Goal: Transaction & Acquisition: Purchase product/service

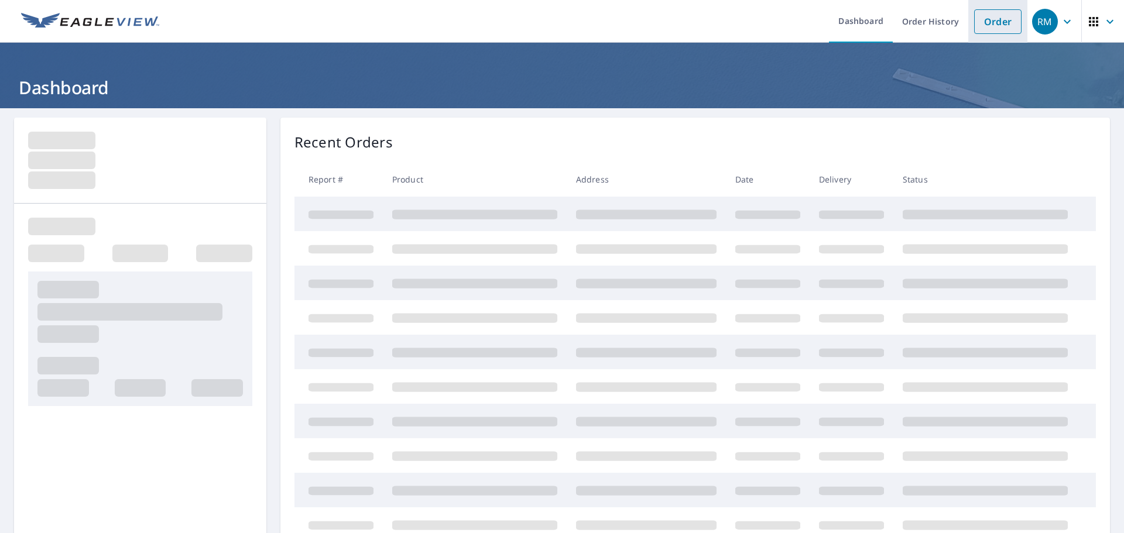
click at [999, 18] on link "Order" at bounding box center [997, 21] width 47 height 25
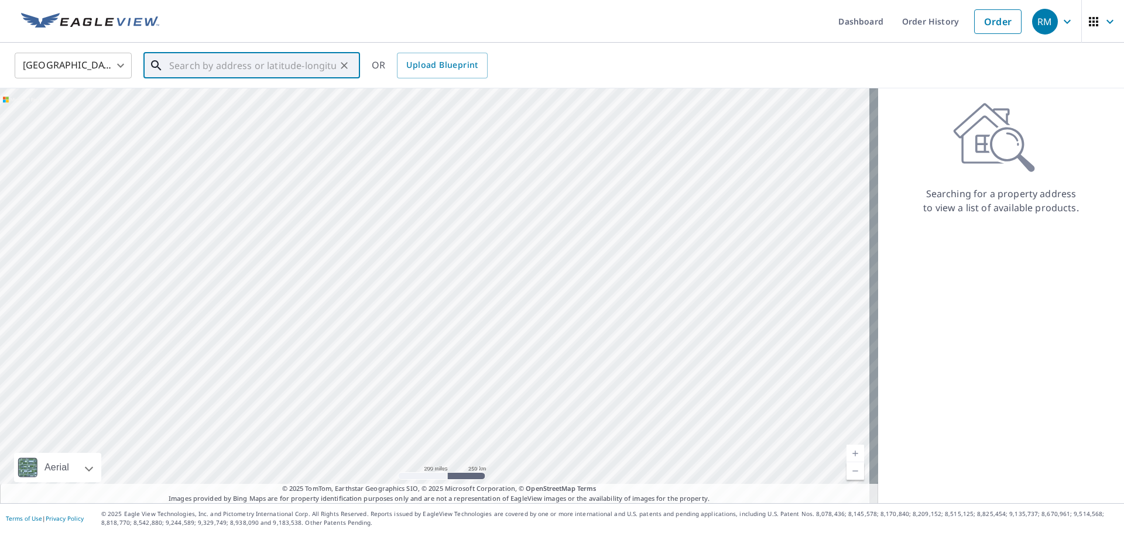
paste input "[STREET_ADDRESS][PERSON_NAME][PERSON_NAME]"
click at [252, 102] on span "[STREET_ADDRESS][PERSON_NAME][PERSON_NAME]" at bounding box center [259, 107] width 184 height 28
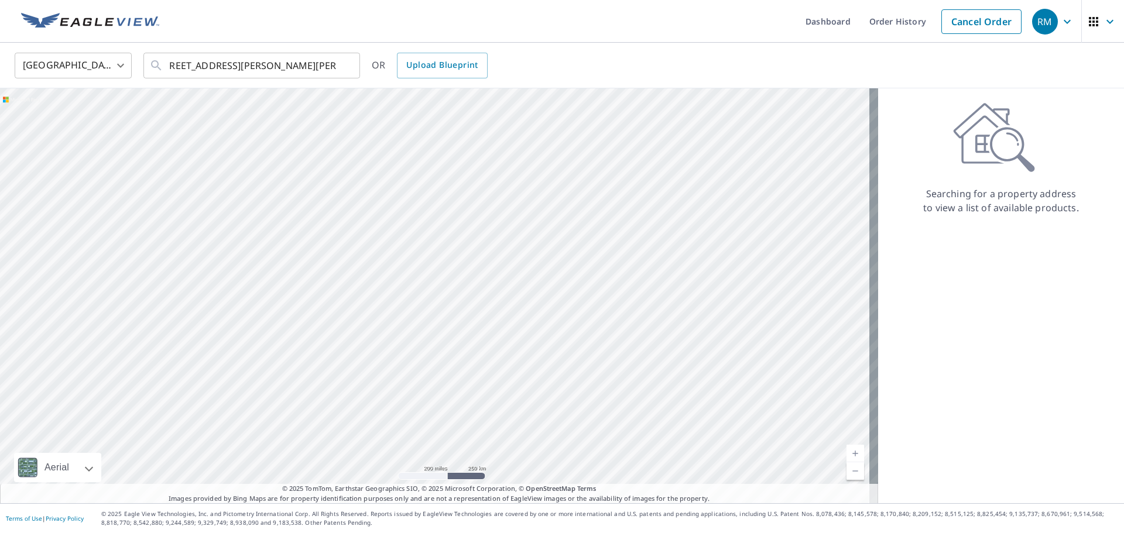
type input "[STREET_ADDRESS][PERSON_NAME][PERSON_NAME]"
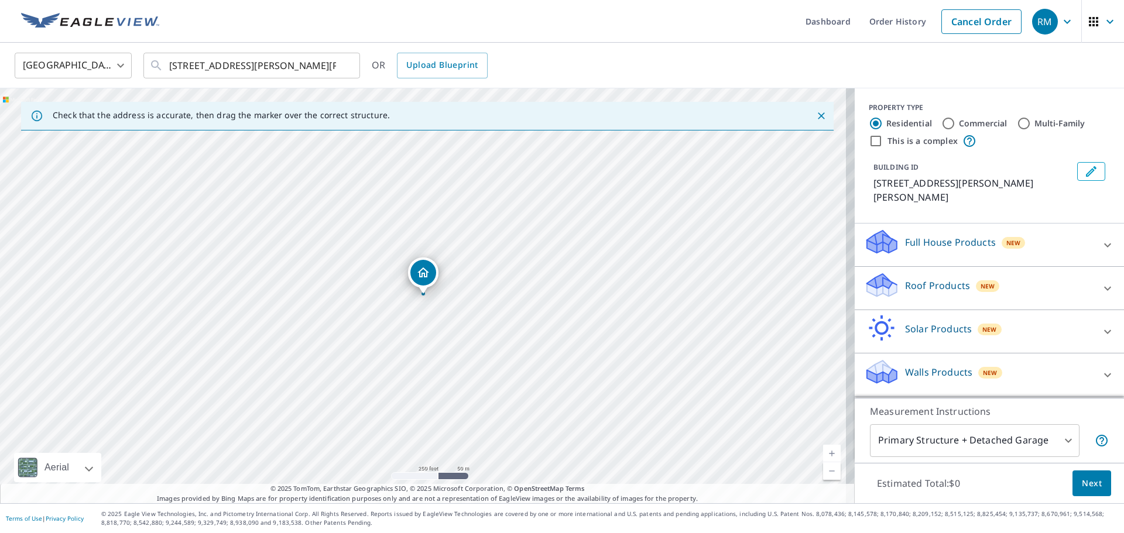
click at [939, 279] on p "Roof Products" at bounding box center [937, 286] width 65 height 14
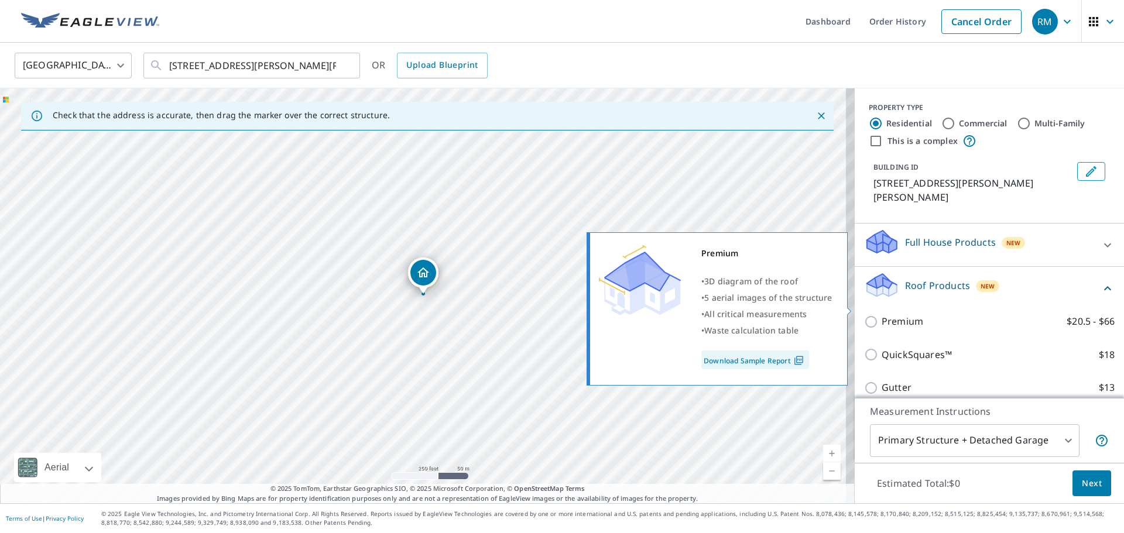
click at [893, 314] on p "Premium" at bounding box center [903, 321] width 42 height 15
click at [882, 315] on input "Premium $20.5 - $66" at bounding box center [873, 322] width 18 height 14
checkbox input "true"
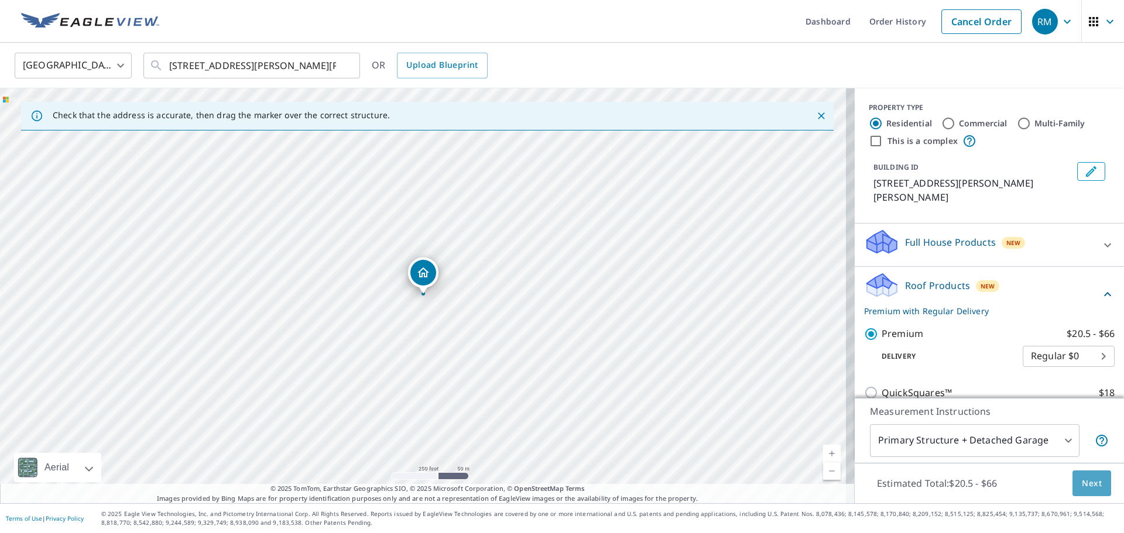
click at [1082, 483] on span "Next" at bounding box center [1092, 484] width 20 height 15
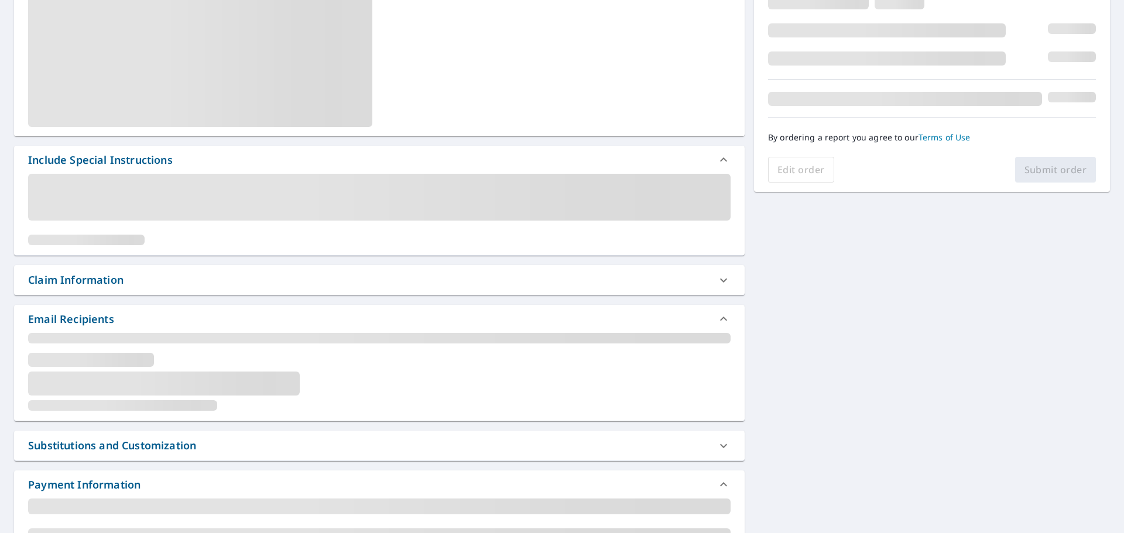
scroll to position [212, 0]
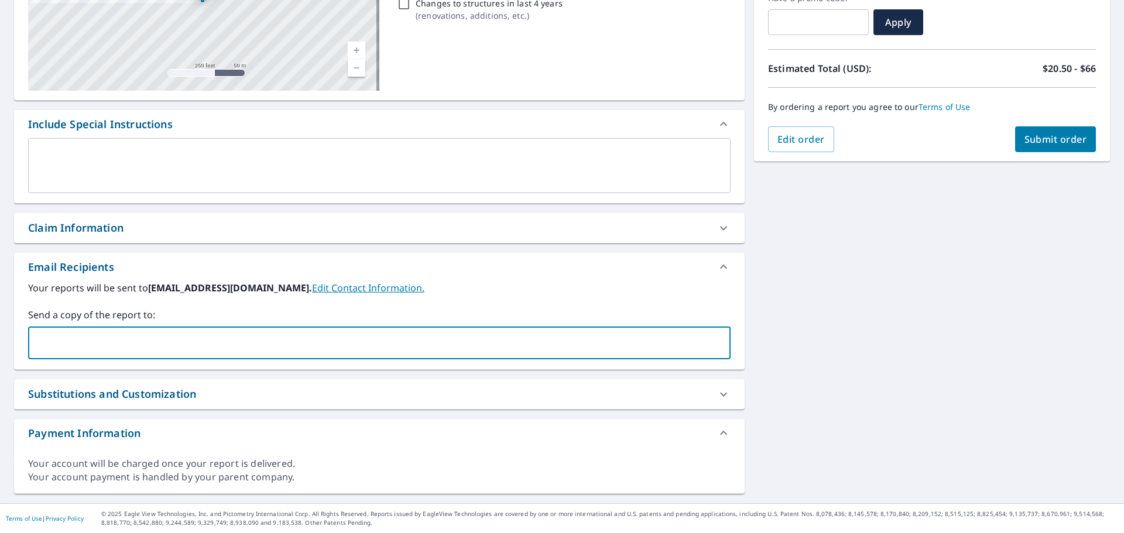
click at [165, 345] on input "text" at bounding box center [370, 343] width 674 height 22
type input "[PERSON_NAME][EMAIL_ADDRESS][PERSON_NAME][DOMAIN_NAME]"
click at [1049, 144] on span "Submit order" at bounding box center [1056, 139] width 63 height 13
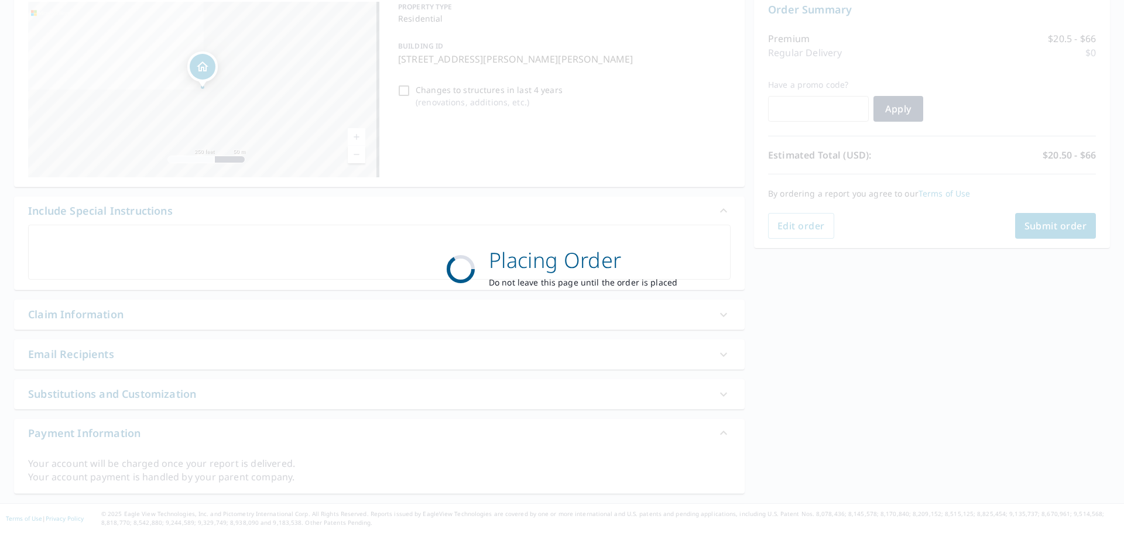
scroll to position [125, 0]
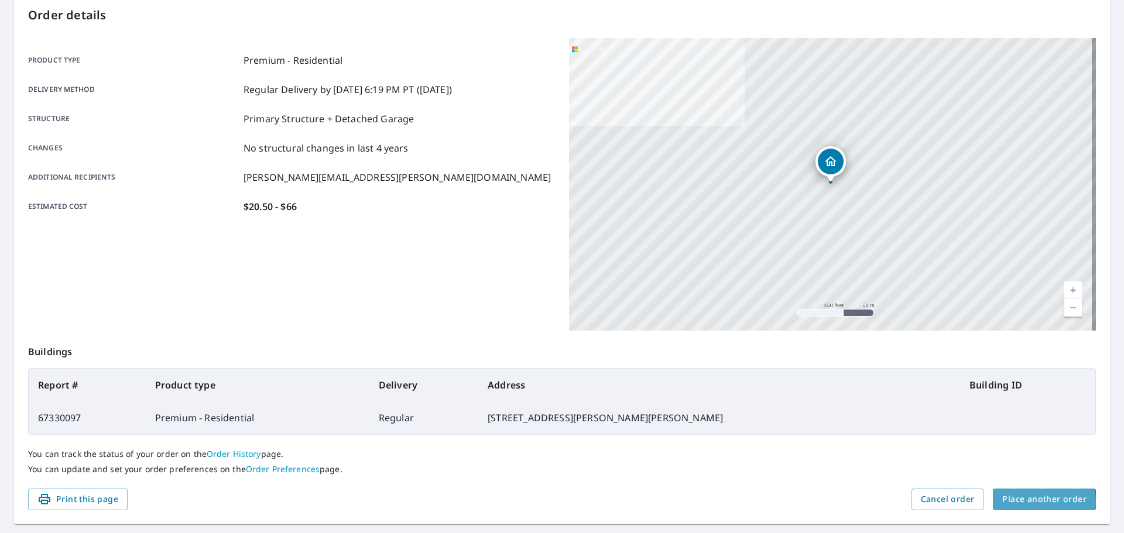
click at [1034, 502] on span "Place another order" at bounding box center [1044, 499] width 84 height 15
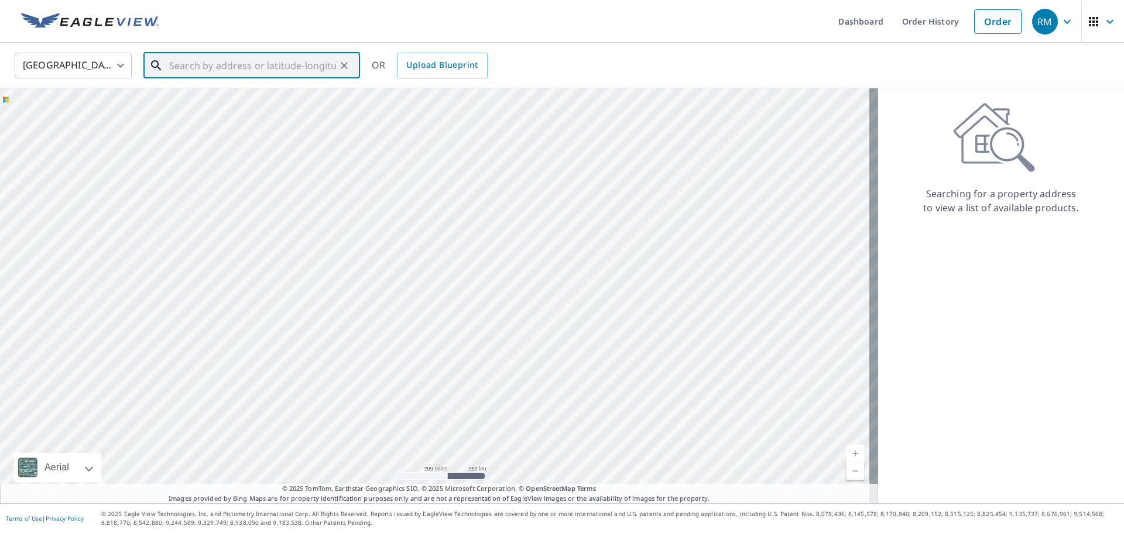
paste input "[STREET_ADDRESS]"
click at [210, 107] on p "[GEOGRAPHIC_DATA]" at bounding box center [259, 113] width 184 height 12
type input "[STREET_ADDRESS]"
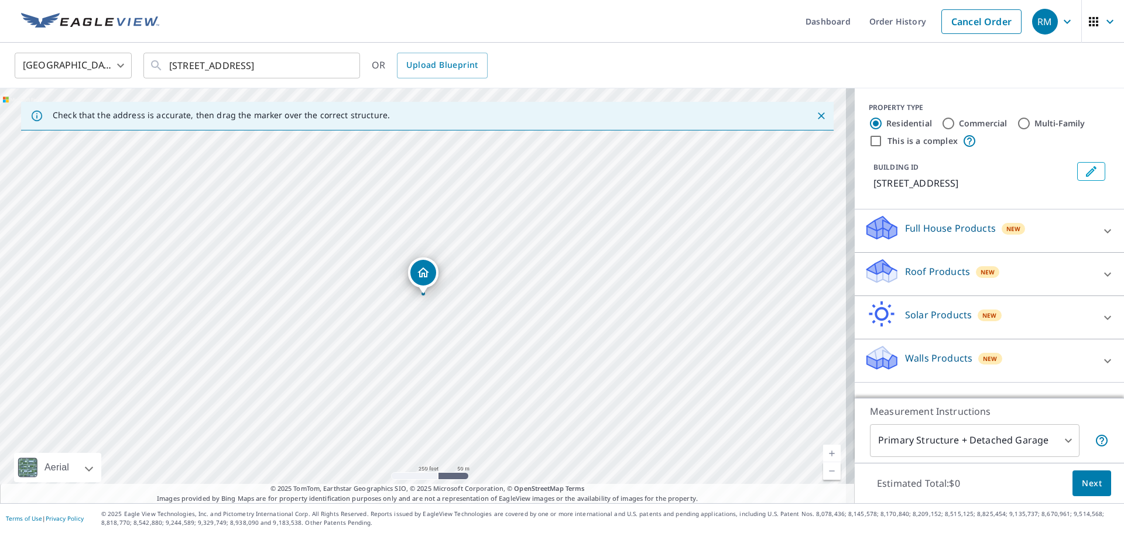
click at [927, 272] on p "Roof Products" at bounding box center [937, 272] width 65 height 14
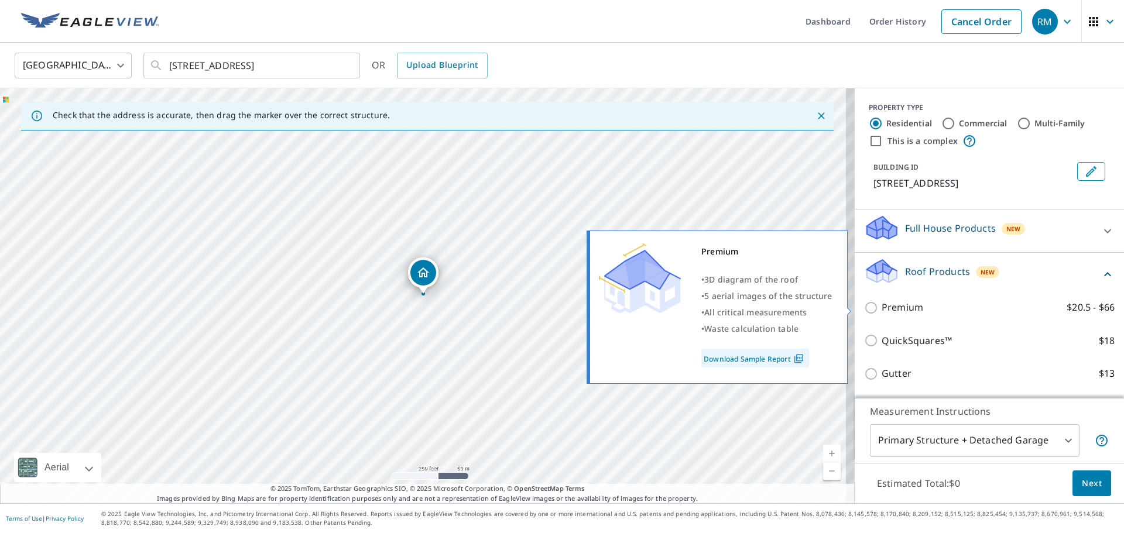
click at [897, 306] on p "Premium" at bounding box center [903, 307] width 42 height 15
click at [882, 306] on input "Premium $20.5 - $66" at bounding box center [873, 308] width 18 height 14
checkbox input "true"
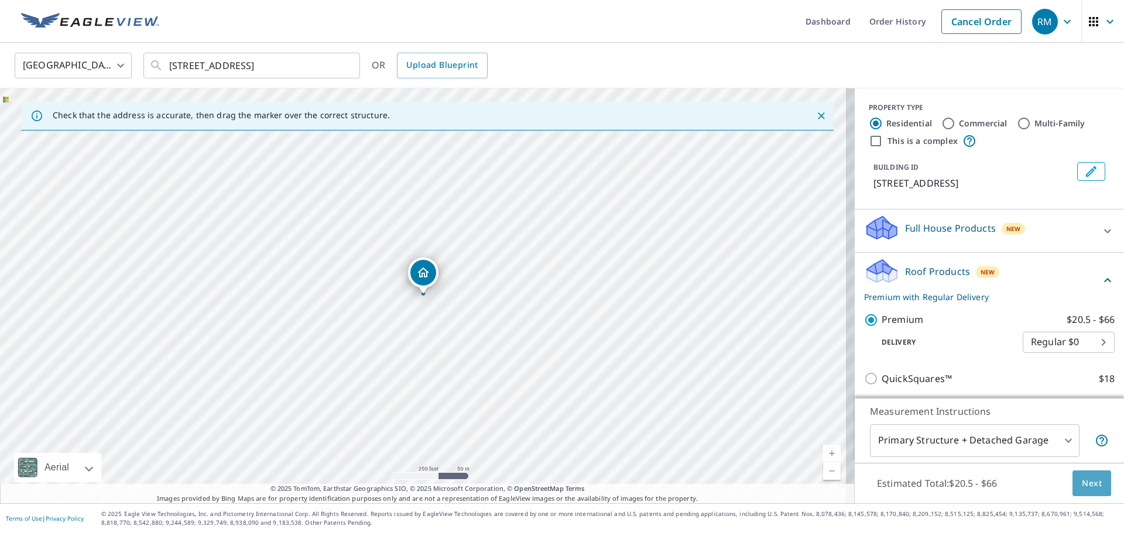
click at [1082, 483] on span "Next" at bounding box center [1092, 484] width 20 height 15
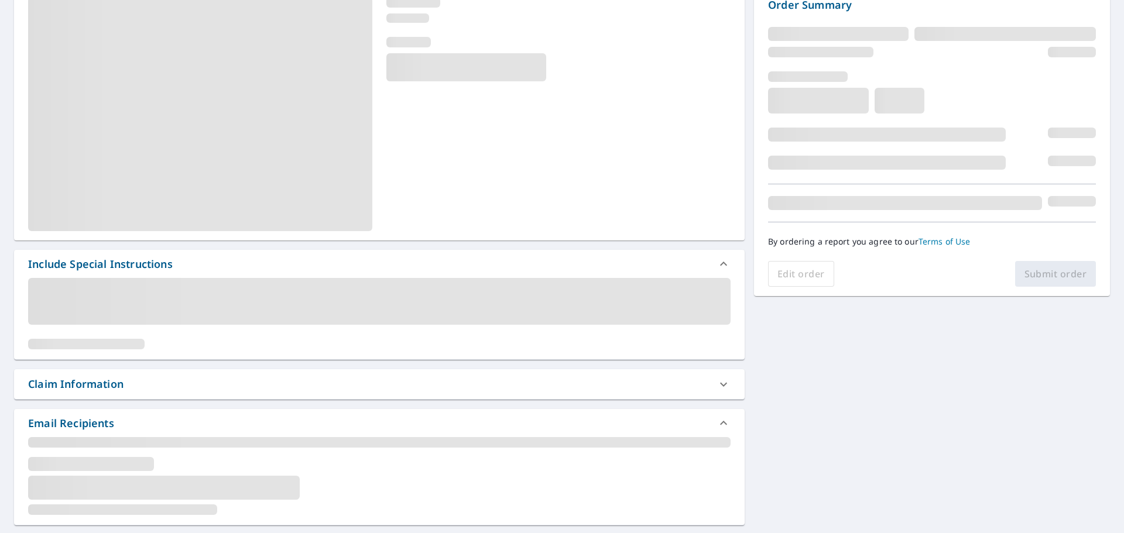
scroll to position [176, 0]
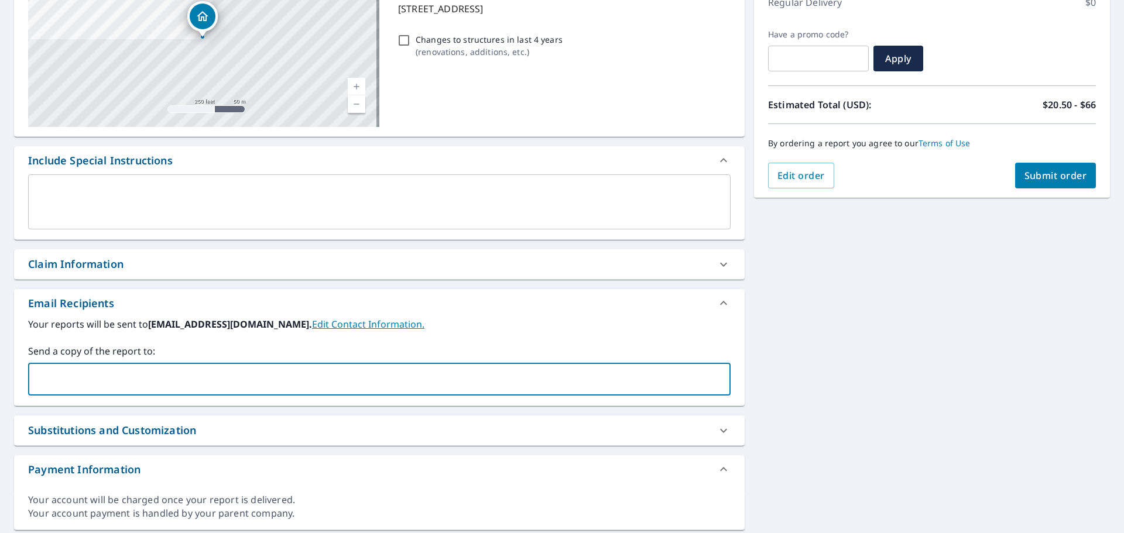
click at [179, 377] on input "text" at bounding box center [370, 379] width 674 height 22
type input "[PERSON_NAME][EMAIL_ADDRESS][PERSON_NAME][DOMAIN_NAME]"
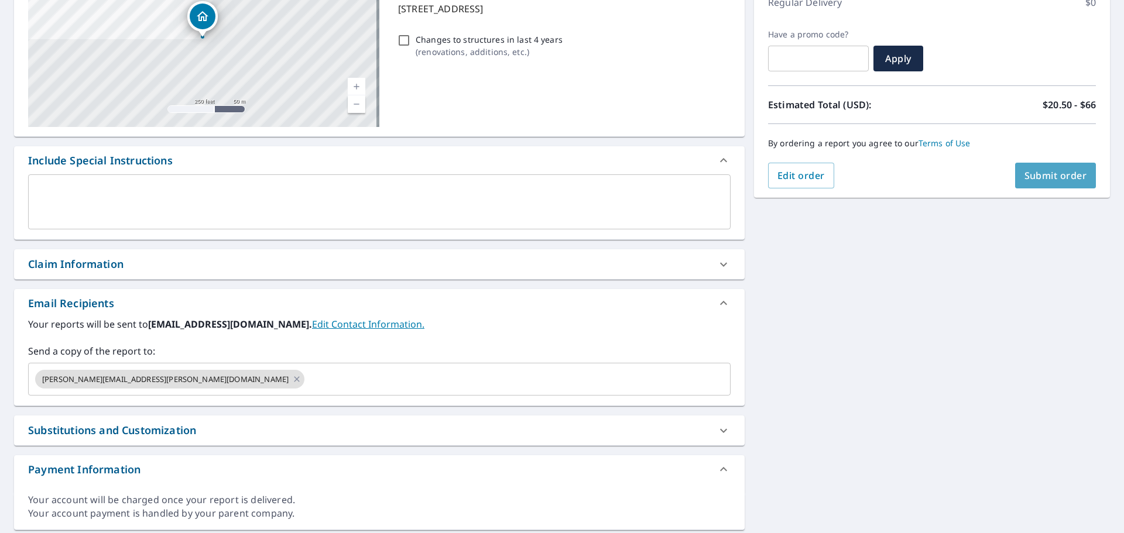
click at [1047, 173] on span "Submit order" at bounding box center [1056, 175] width 63 height 13
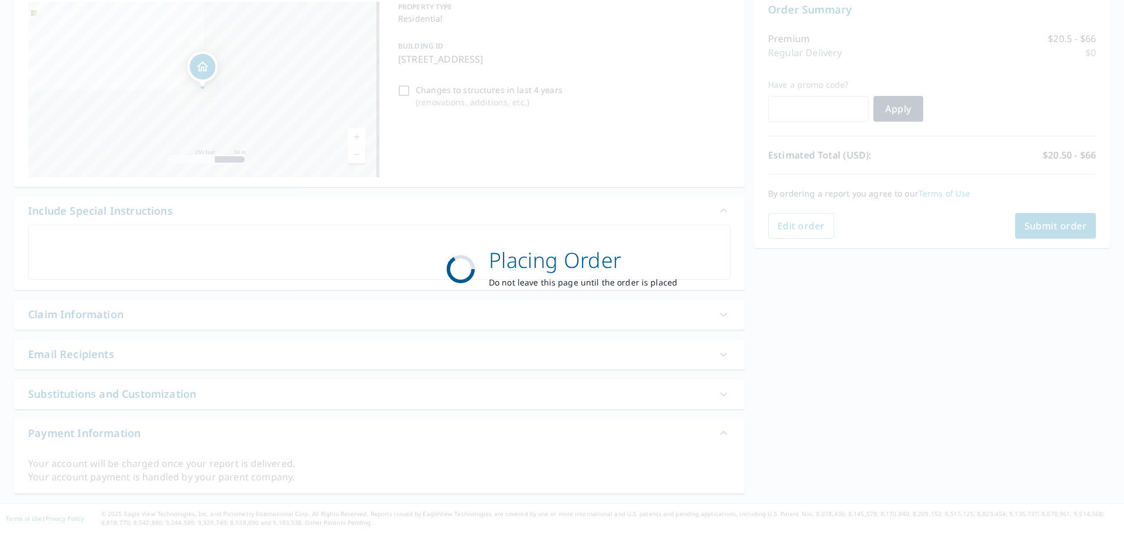
scroll to position [125, 0]
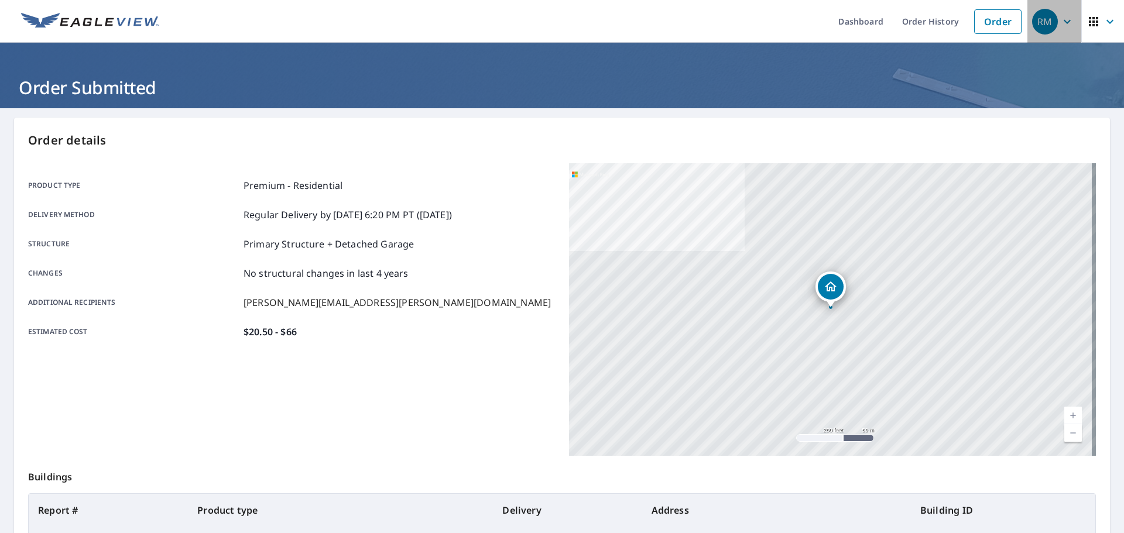
click at [1064, 22] on icon "button" at bounding box center [1067, 21] width 7 height 4
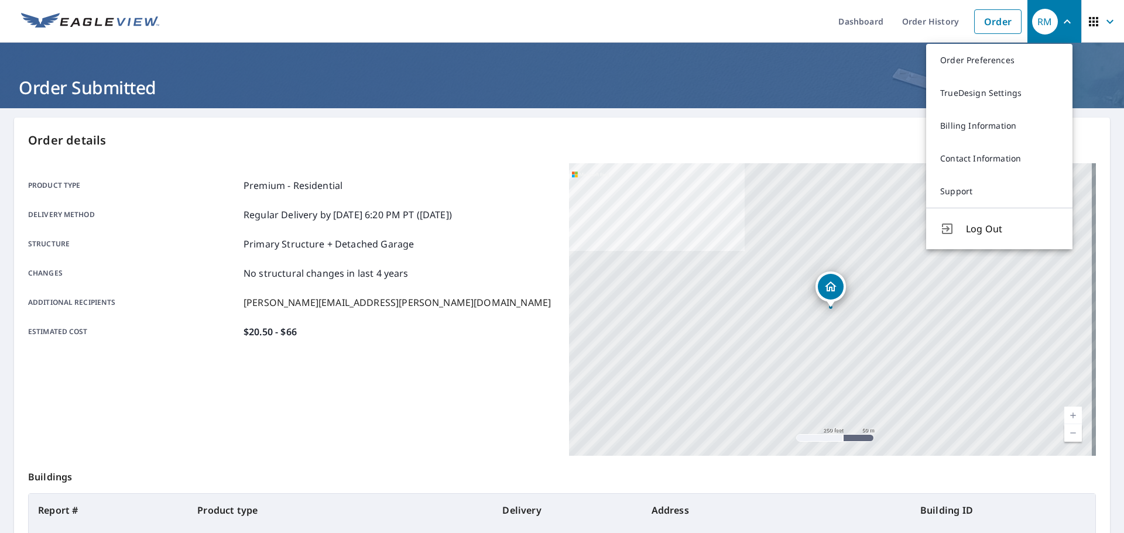
click at [1012, 222] on span "Log Out" at bounding box center [1012, 229] width 93 height 14
